Goal: Task Accomplishment & Management: Use online tool/utility

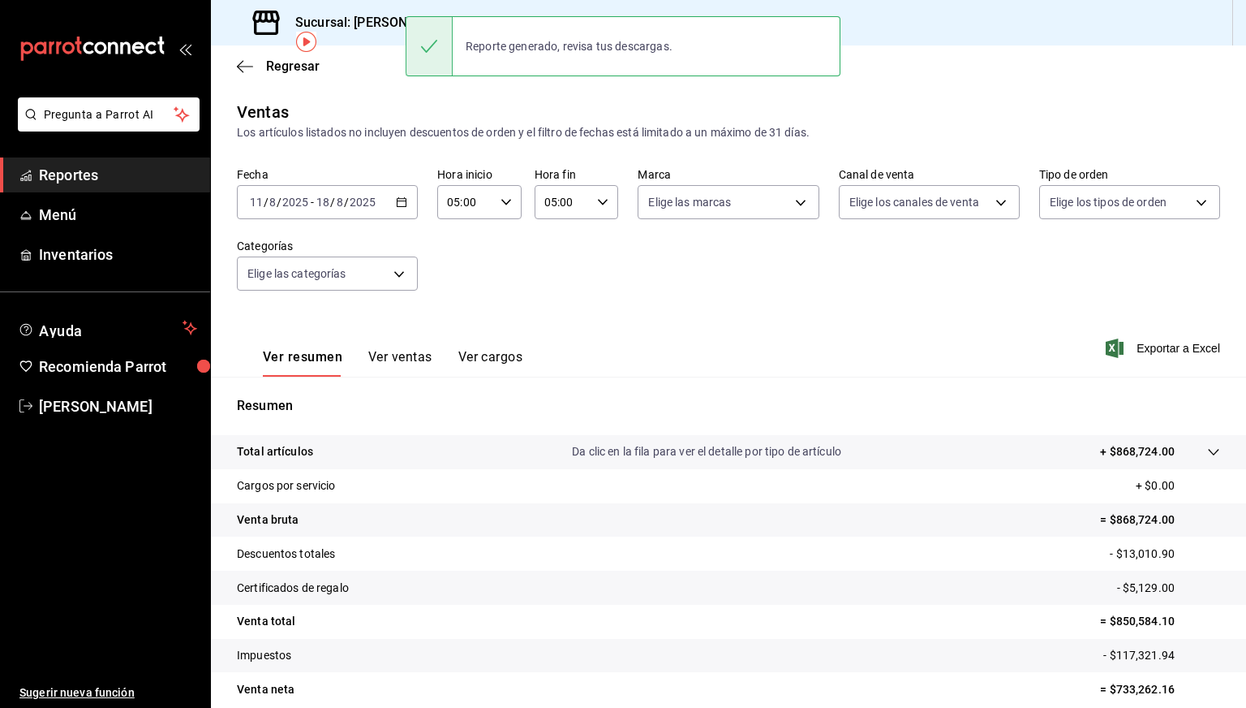
scroll to position [70, 0]
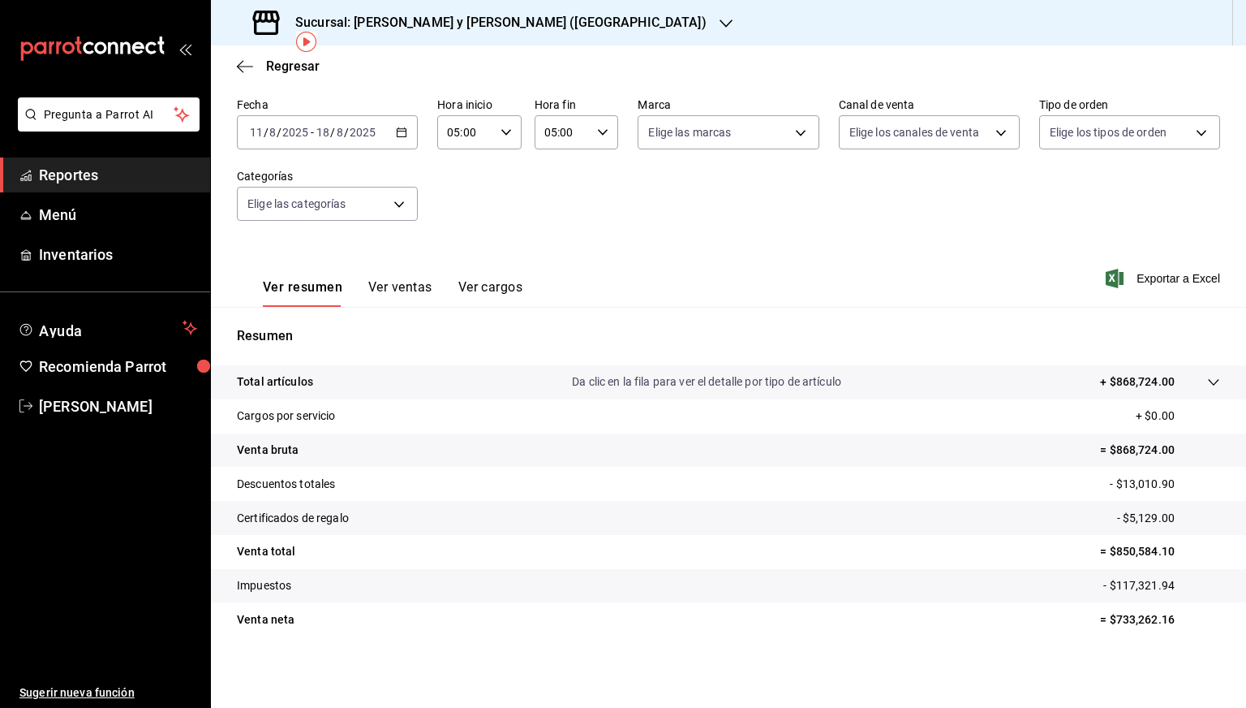
click at [353, 27] on h3 "Sucursal: [PERSON_NAME] y [PERSON_NAME] ([GEOGRAPHIC_DATA])" at bounding box center [494, 22] width 424 height 19
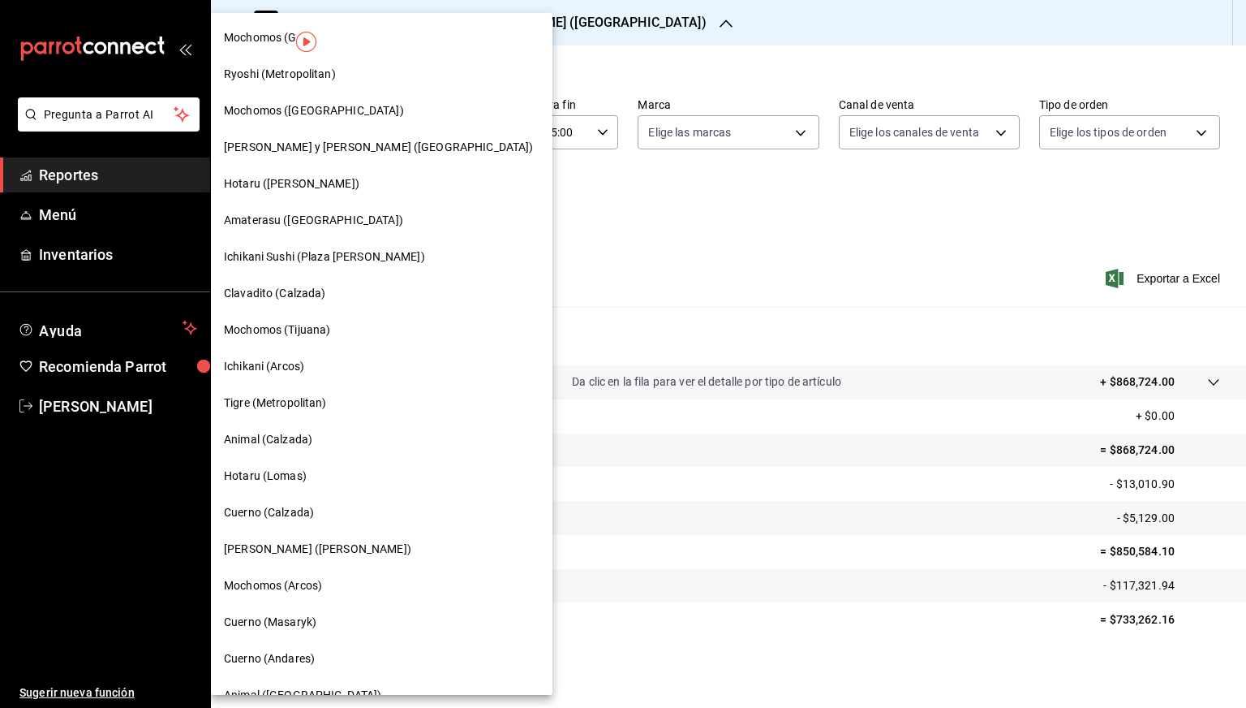
click at [261, 536] on div "[PERSON_NAME] ([PERSON_NAME])" at bounding box center [382, 549] width 342 height 37
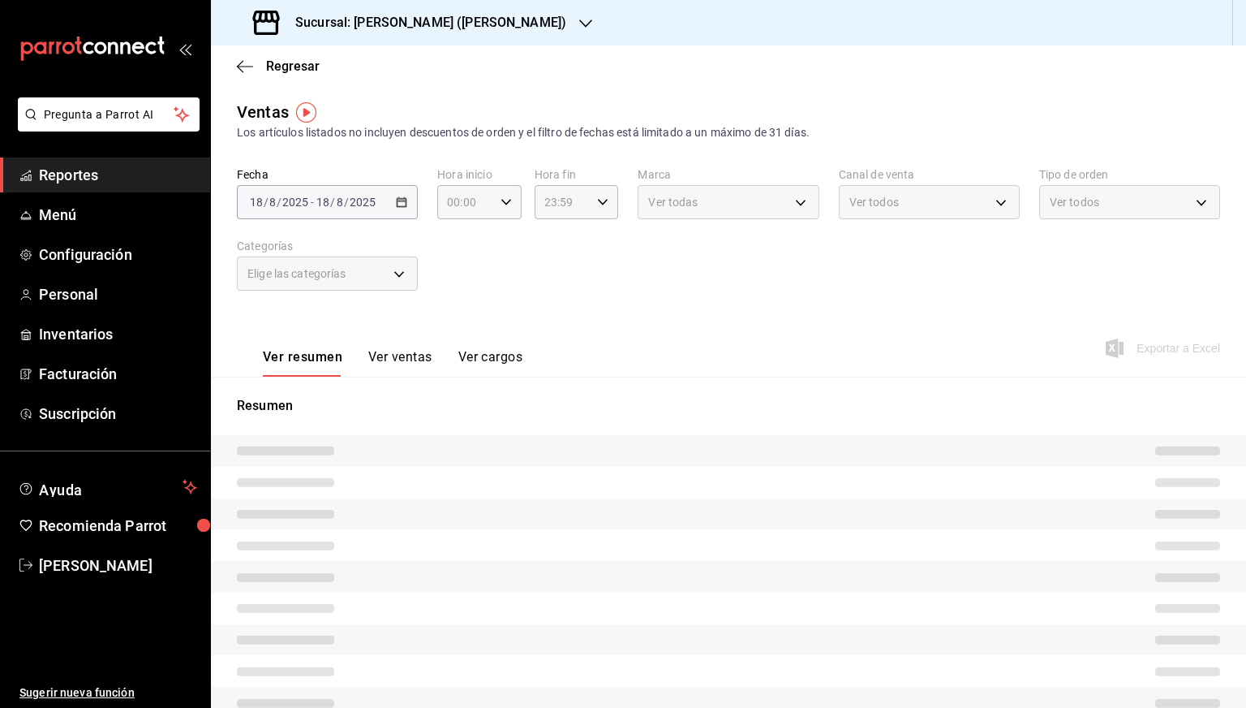
type input "05:00"
click at [405, 19] on h3 "Sucursal: [PERSON_NAME] ([PERSON_NAME])" at bounding box center [424, 22] width 284 height 19
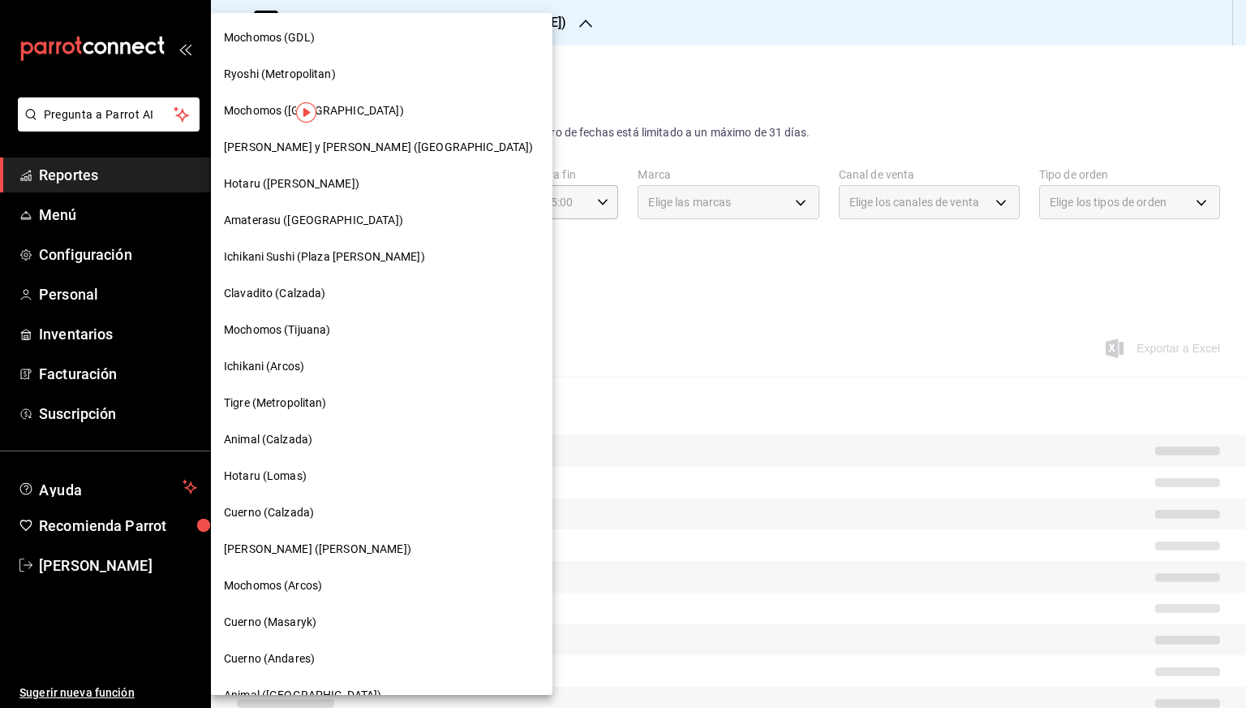
click at [279, 505] on span "Cuerno (Calzada)" at bounding box center [269, 512] width 90 height 17
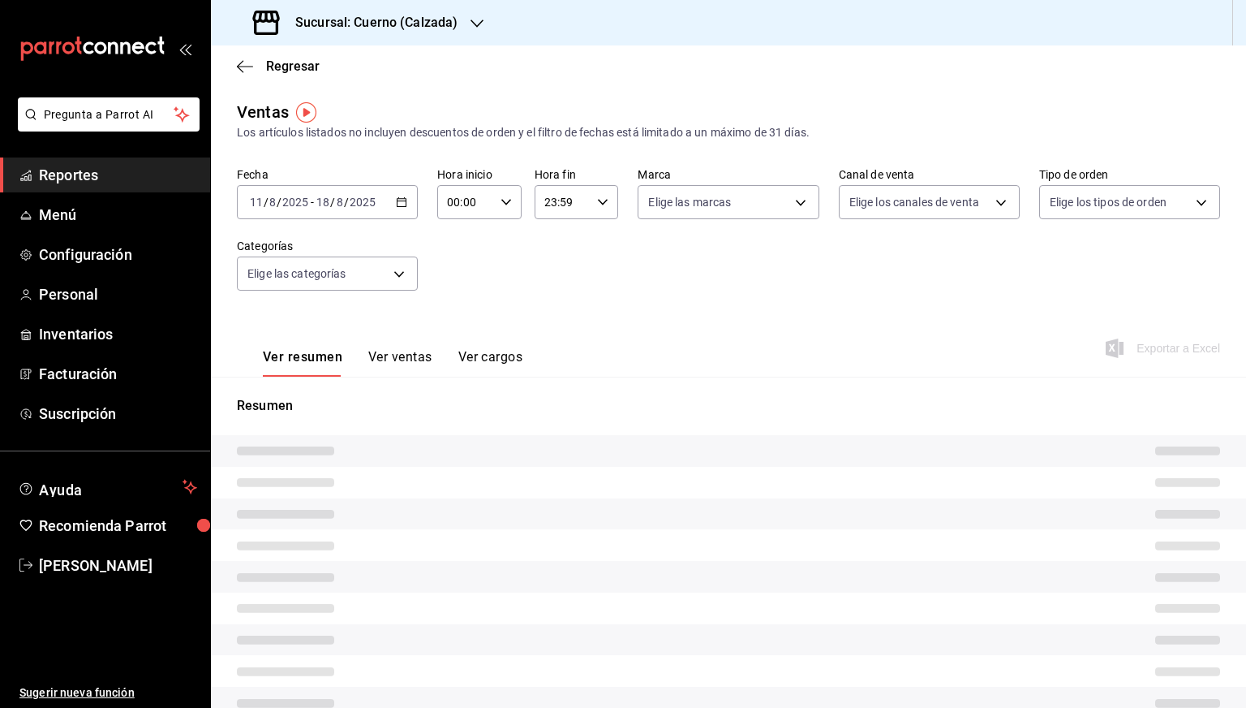
type input "05:00"
click at [394, 213] on div "[DATE] [DATE] - [DATE] [DATE]" at bounding box center [327, 202] width 181 height 34
click at [413, 161] on div "Ventas Los artículos listados no incluyen descuentos de orden y el filtro de fe…" at bounding box center [728, 432] width 1035 height 664
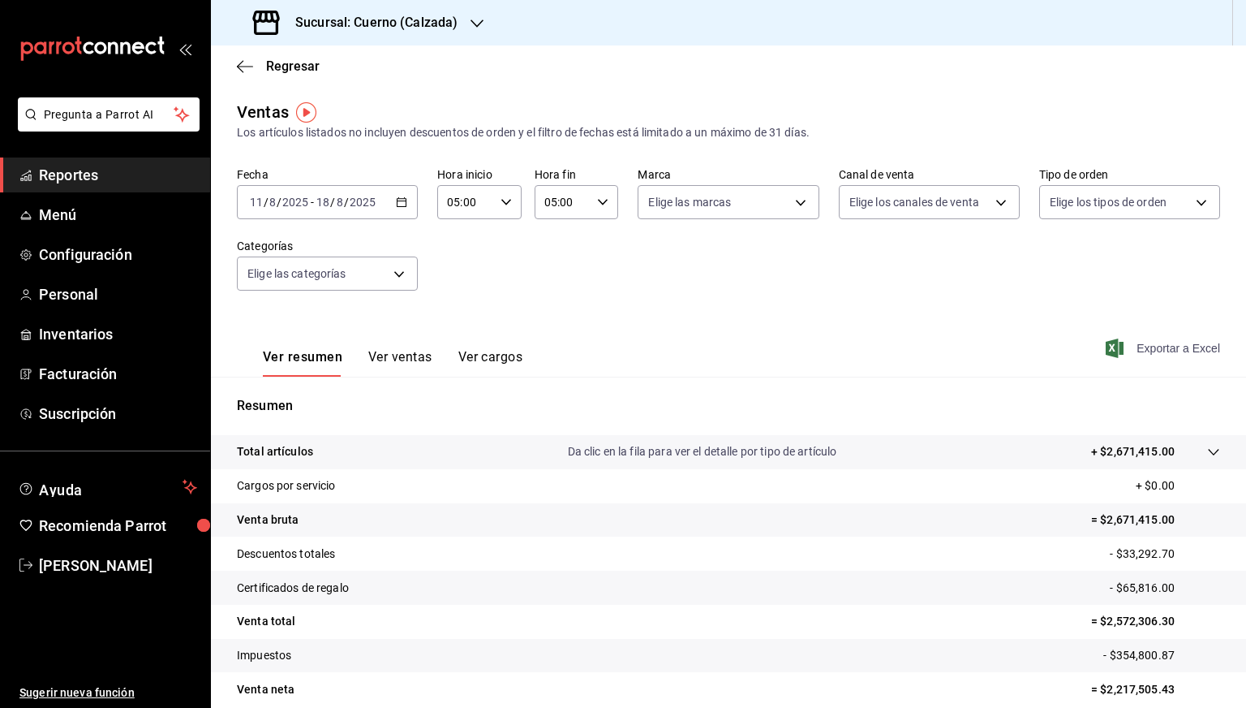
click at [1170, 342] on span "Exportar a Excel" at bounding box center [1164, 347] width 111 height 19
